Goal: Information Seeking & Learning: Learn about a topic

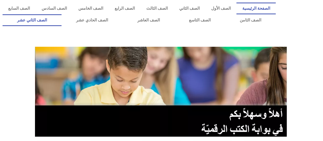
click at [47, 22] on link "الصف الثاني عشر" at bounding box center [32, 20] width 59 height 12
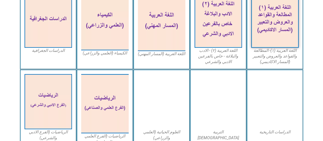
scroll to position [175, 0]
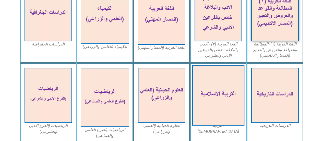
click at [229, 123] on img at bounding box center [218, 95] width 52 height 61
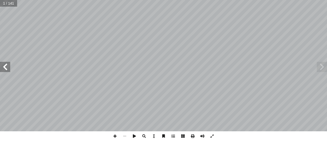
click at [1, 69] on span at bounding box center [5, 67] width 10 height 10
click at [5, 65] on span at bounding box center [5, 67] width 10 height 10
click at [4, 66] on span at bounding box center [5, 67] width 10 height 10
click at [4, 67] on span at bounding box center [5, 67] width 10 height 10
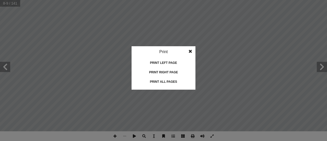
click at [3, 66] on idv "Print Print current page Print left page Print right page Print all pages" at bounding box center [163, 70] width 327 height 141
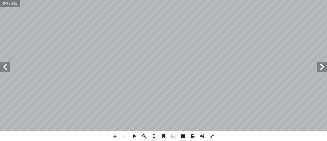
click at [2, 67] on span at bounding box center [5, 67] width 10 height 10
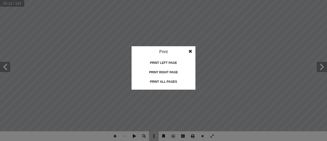
click at [182, 107] on idv "Print Print current page Print left page Print right page Print all pages" at bounding box center [163, 70] width 327 height 141
click at [135, 135] on idv "Print Print current page Print left page Print right page Print all pages" at bounding box center [163, 70] width 327 height 141
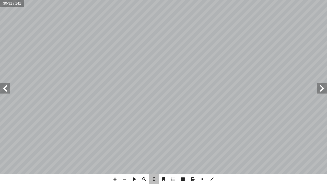
click at [5, 89] on span at bounding box center [5, 88] width 10 height 10
